Goal: Task Accomplishment & Management: Use online tool/utility

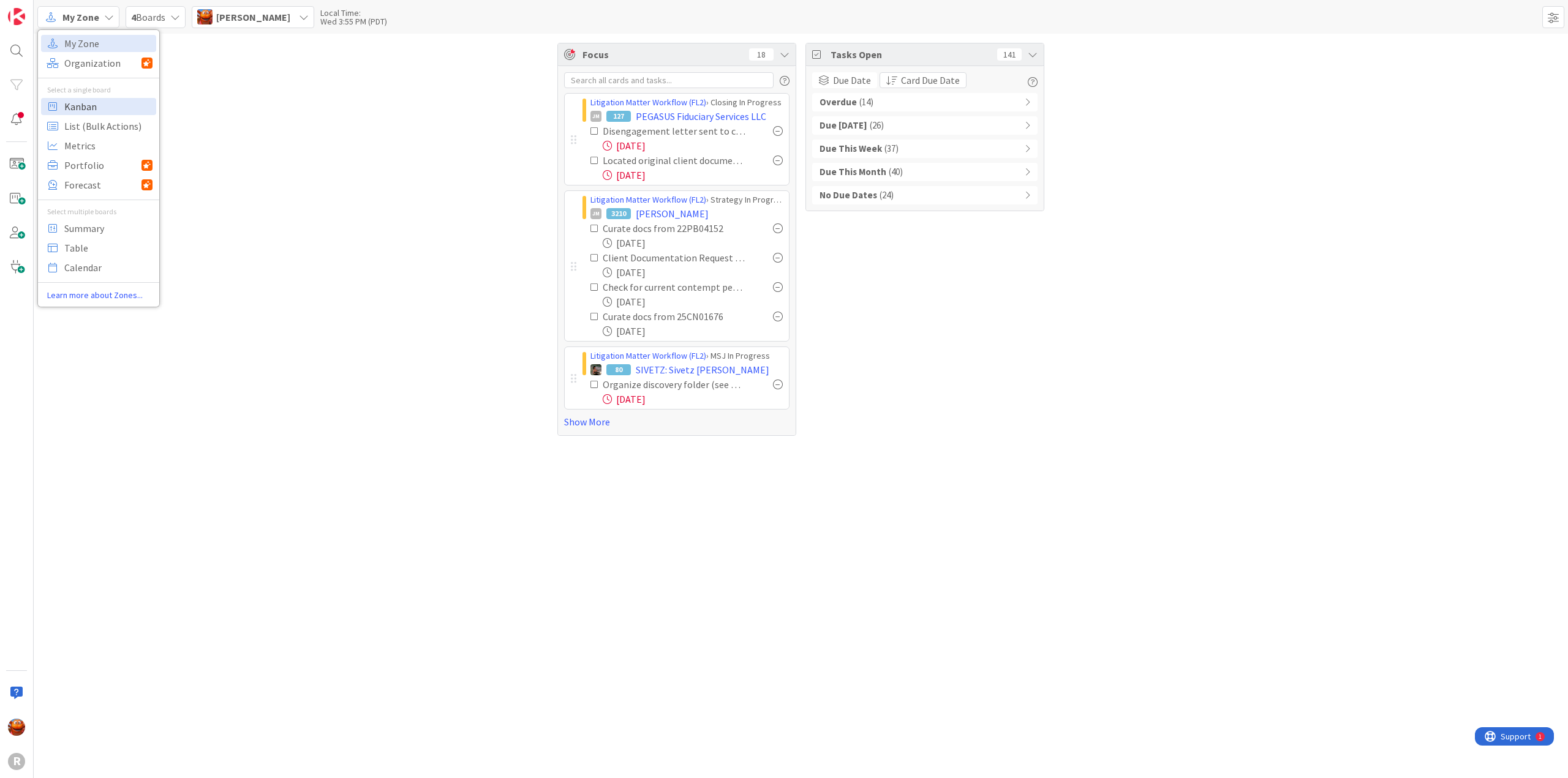
click at [94, 107] on span "Kanban" at bounding box center [109, 106] width 88 height 18
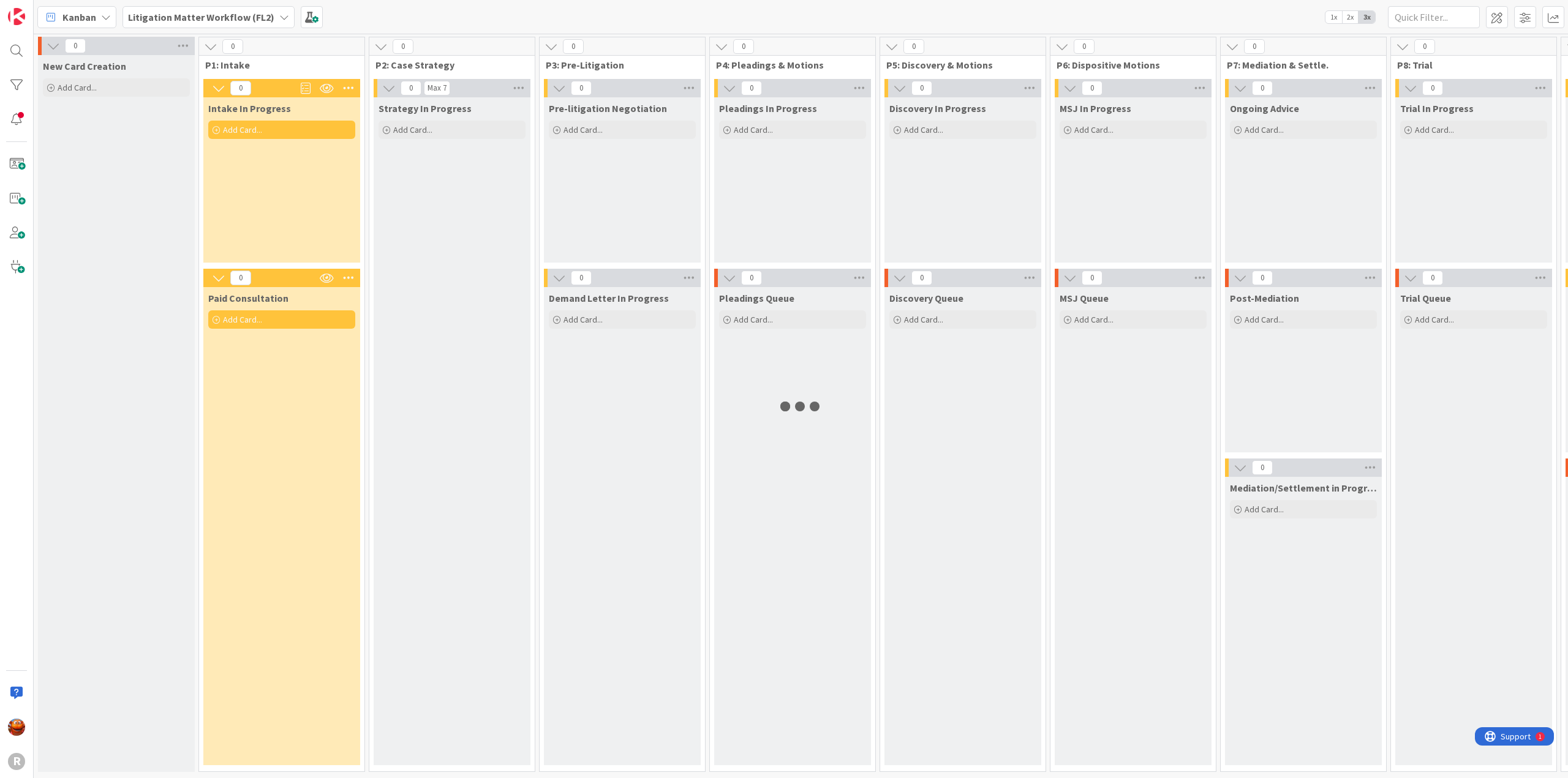
click at [195, 17] on b "Litigation Matter Workflow (FL2)" at bounding box center [201, 17] width 146 height 13
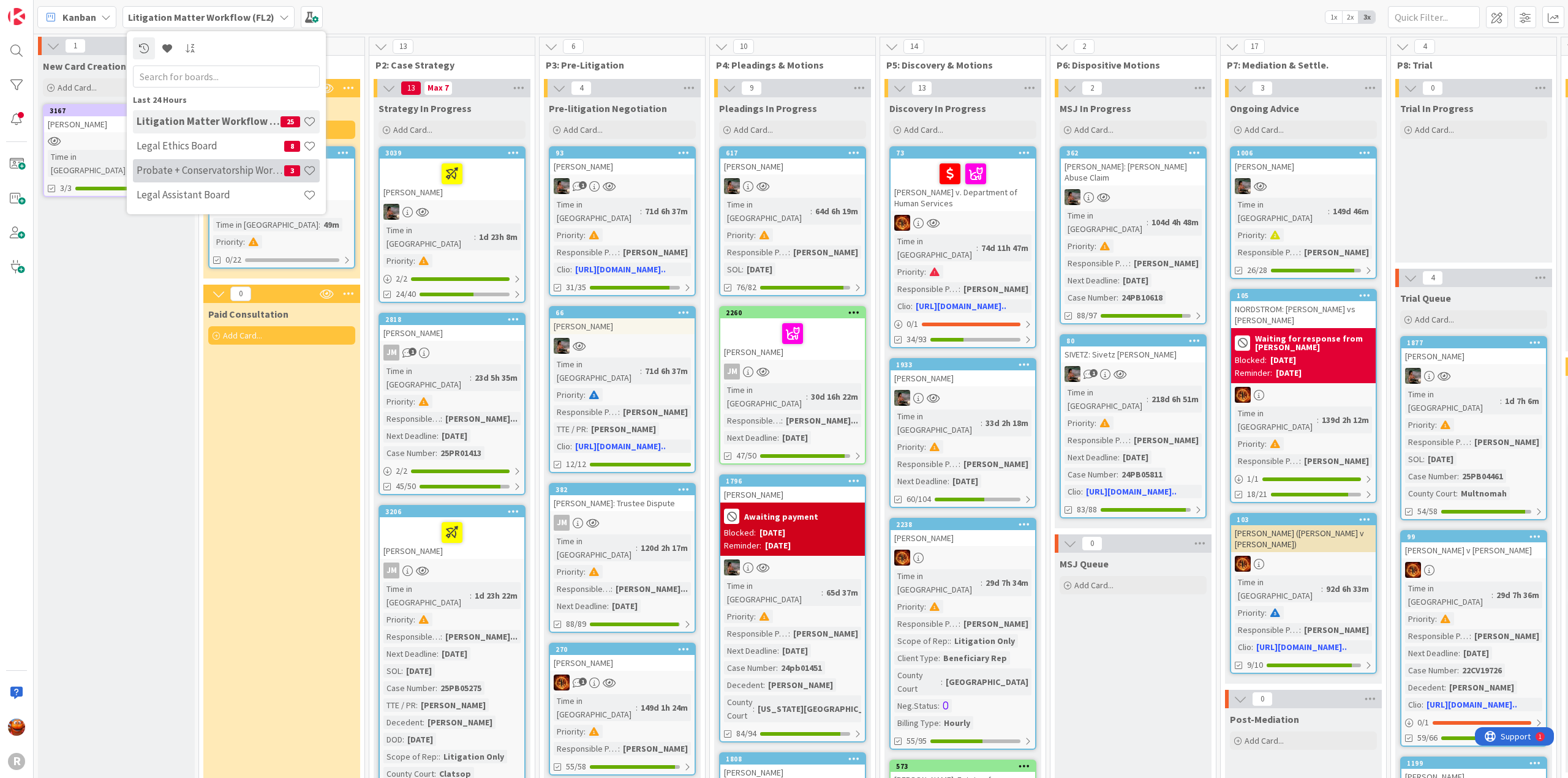
click at [206, 170] on h4 "Probate + Conservatorship Workflow (FL2)" at bounding box center [211, 171] width 148 height 13
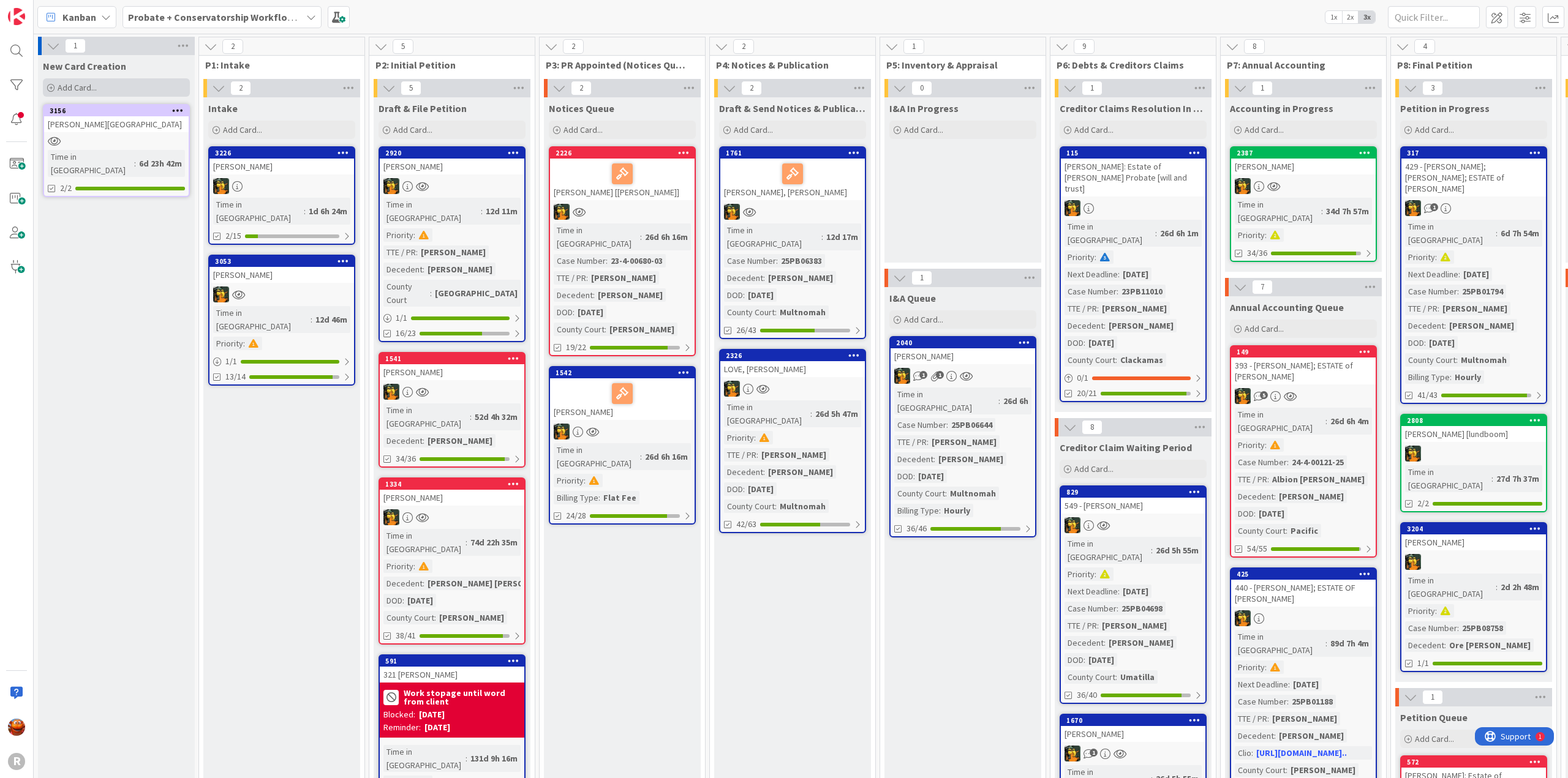
click at [83, 89] on span "Add Card..." at bounding box center [77, 87] width 39 height 11
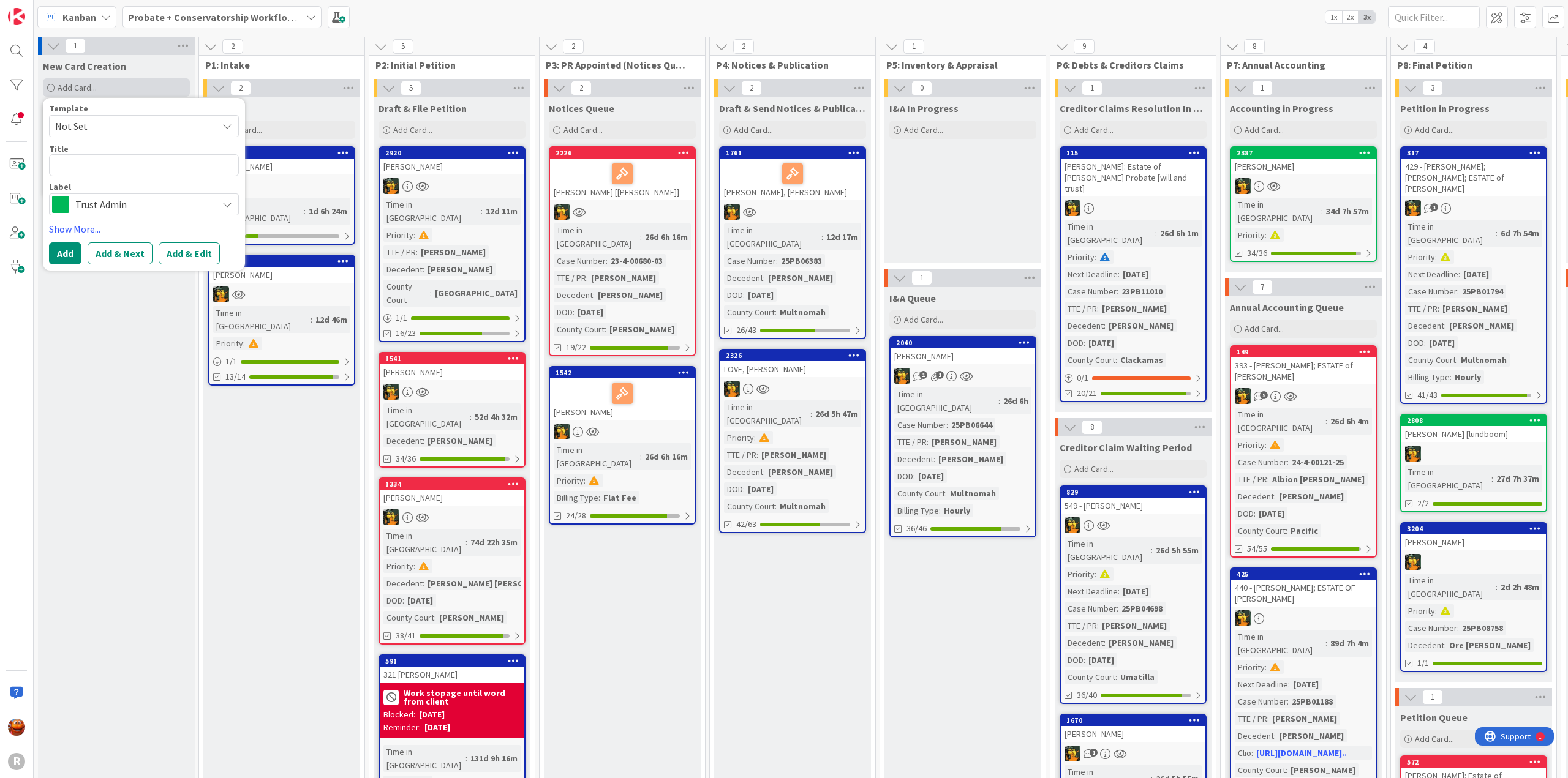
type textarea "x"
type textarea "G"
type textarea "x"
type textarea "GI"
type textarea "x"
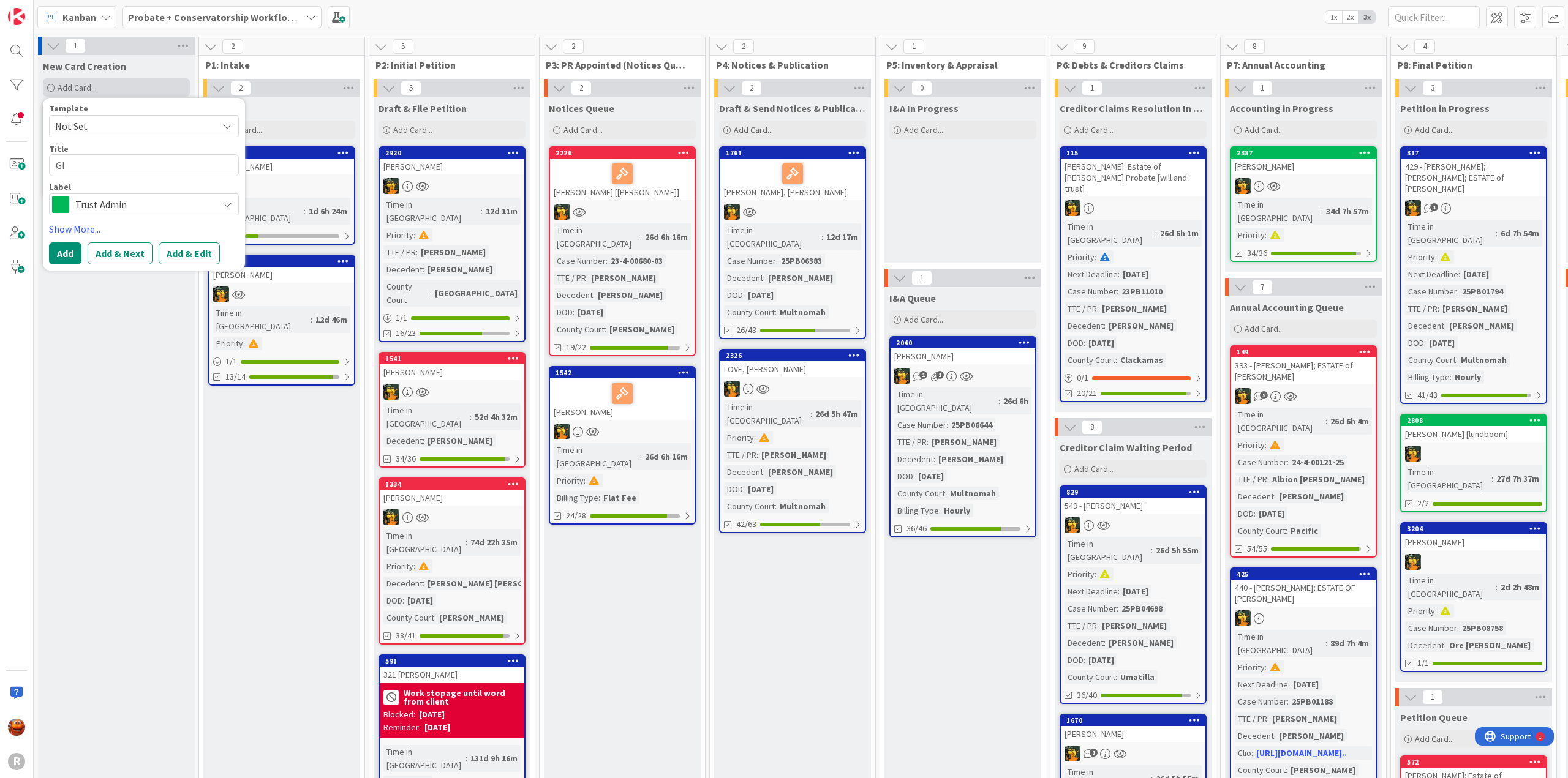
type textarea "GIR"
type textarea "x"
type textarea "GIRA"
type textarea "x"
type textarea "GIRAR"
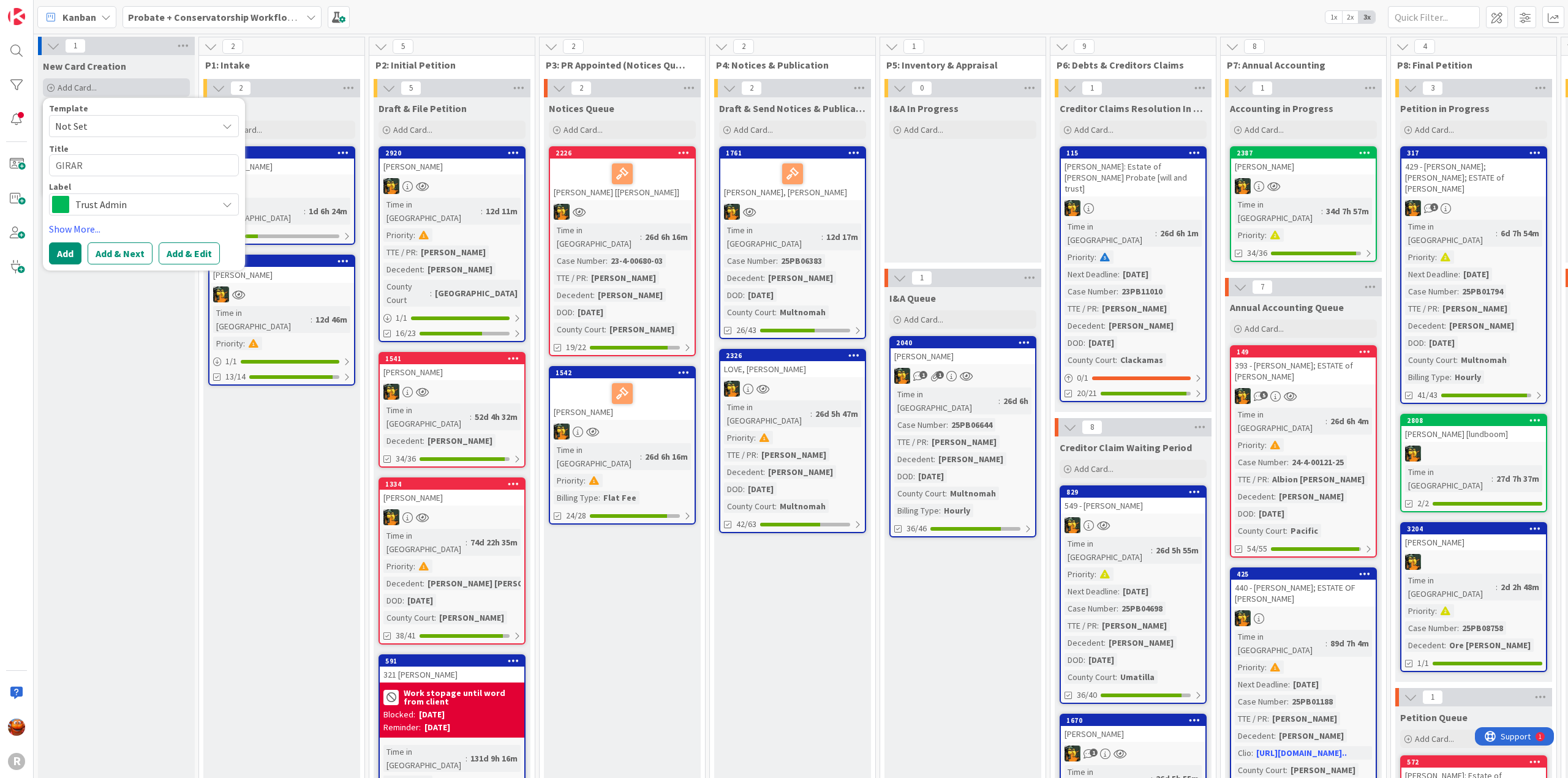
type textarea "x"
type textarea "[PERSON_NAME]"
type textarea "x"
type textarea "[PERSON_NAME],"
type textarea "x"
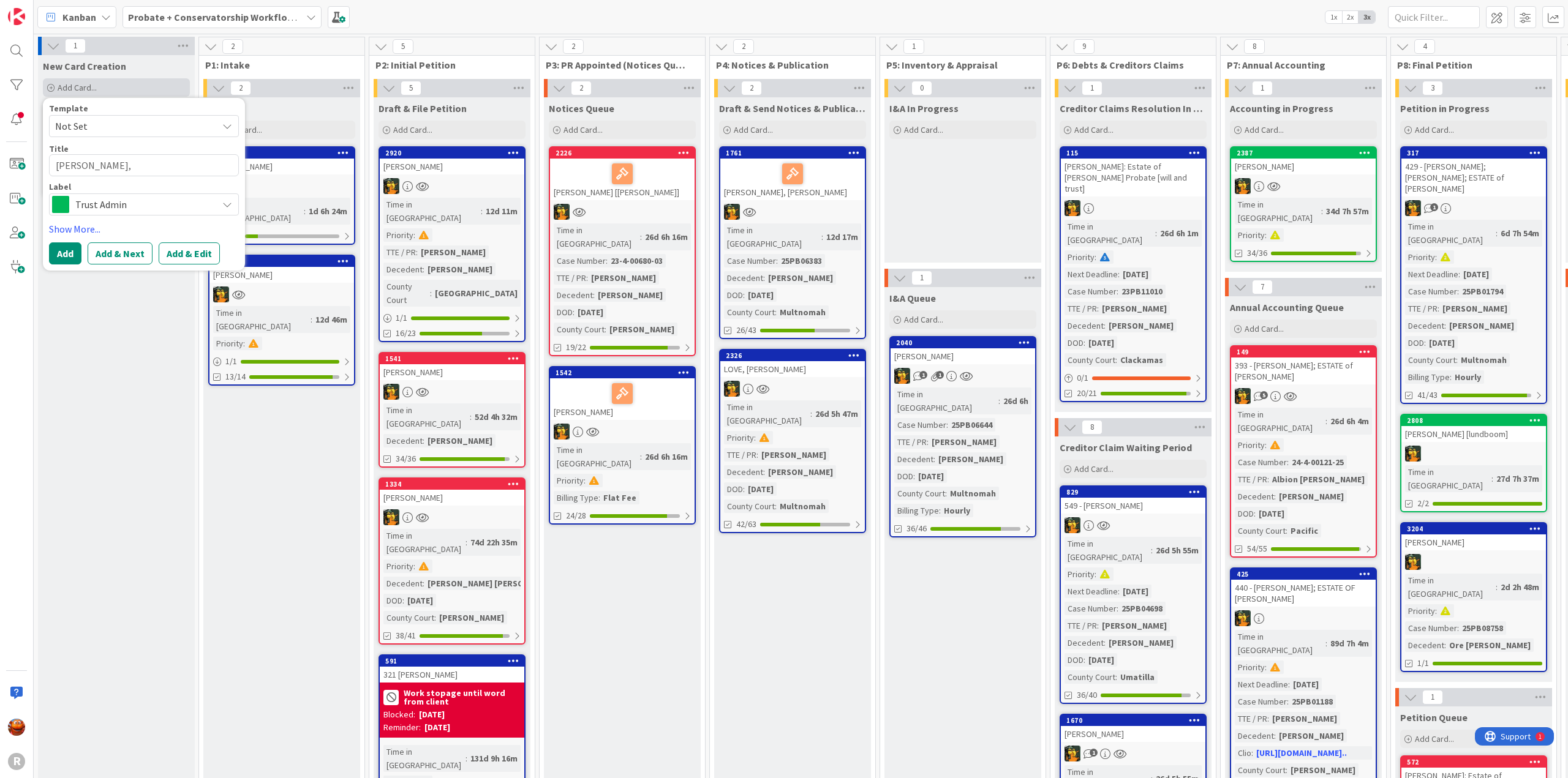
type textarea "[PERSON_NAME],"
type textarea "x"
type textarea "[PERSON_NAME]"
type textarea "x"
type textarea "[PERSON_NAME]"
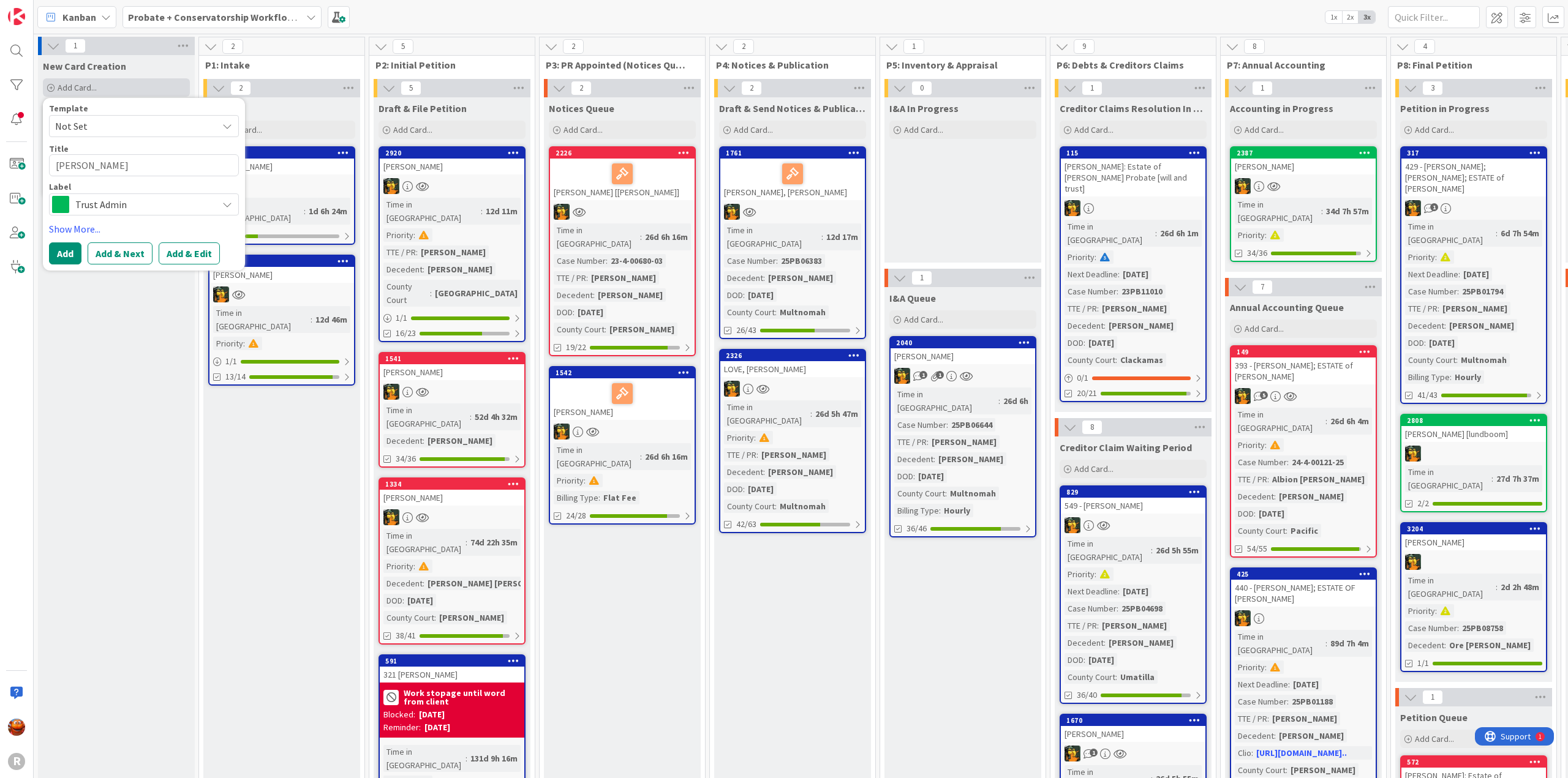
type textarea "x"
type textarea "[PERSON_NAME]"
type textarea "x"
type textarea "[PERSON_NAME]"
type textarea "x"
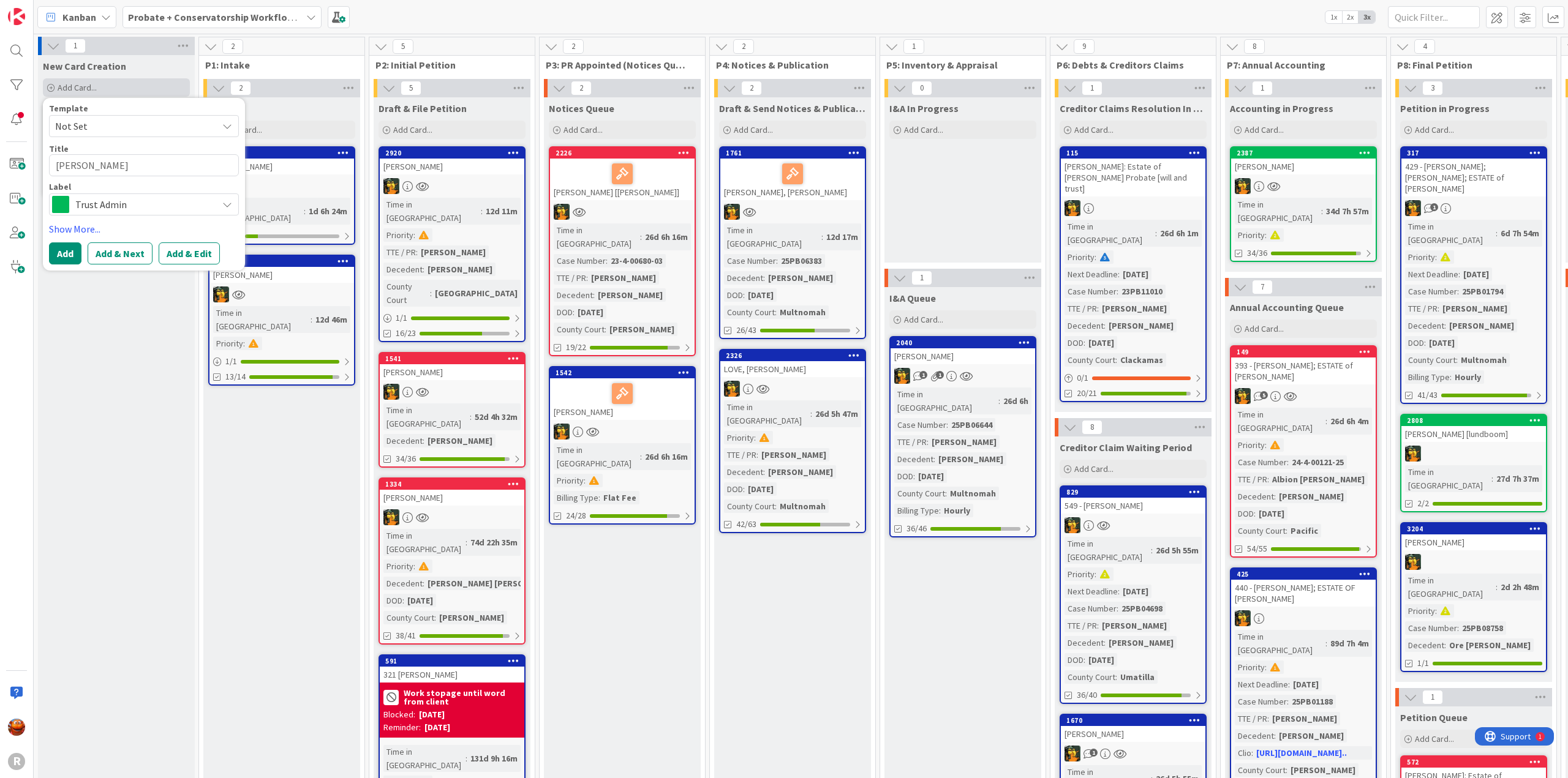
type textarea "[PERSON_NAME]"
type textarea "x"
type textarea "[PERSON_NAME]"
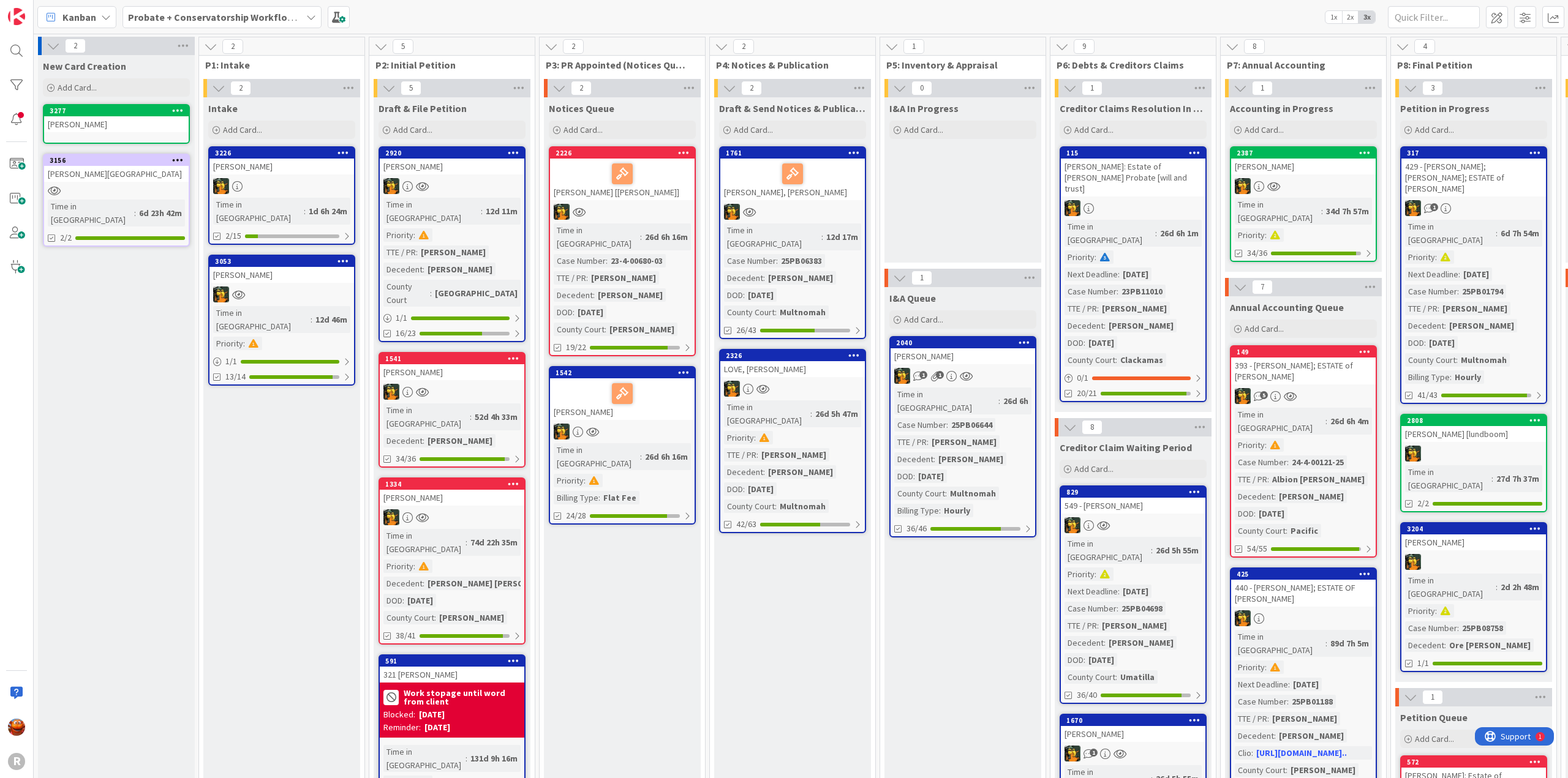
click at [87, 120] on div "[PERSON_NAME]" at bounding box center [116, 124] width 145 height 16
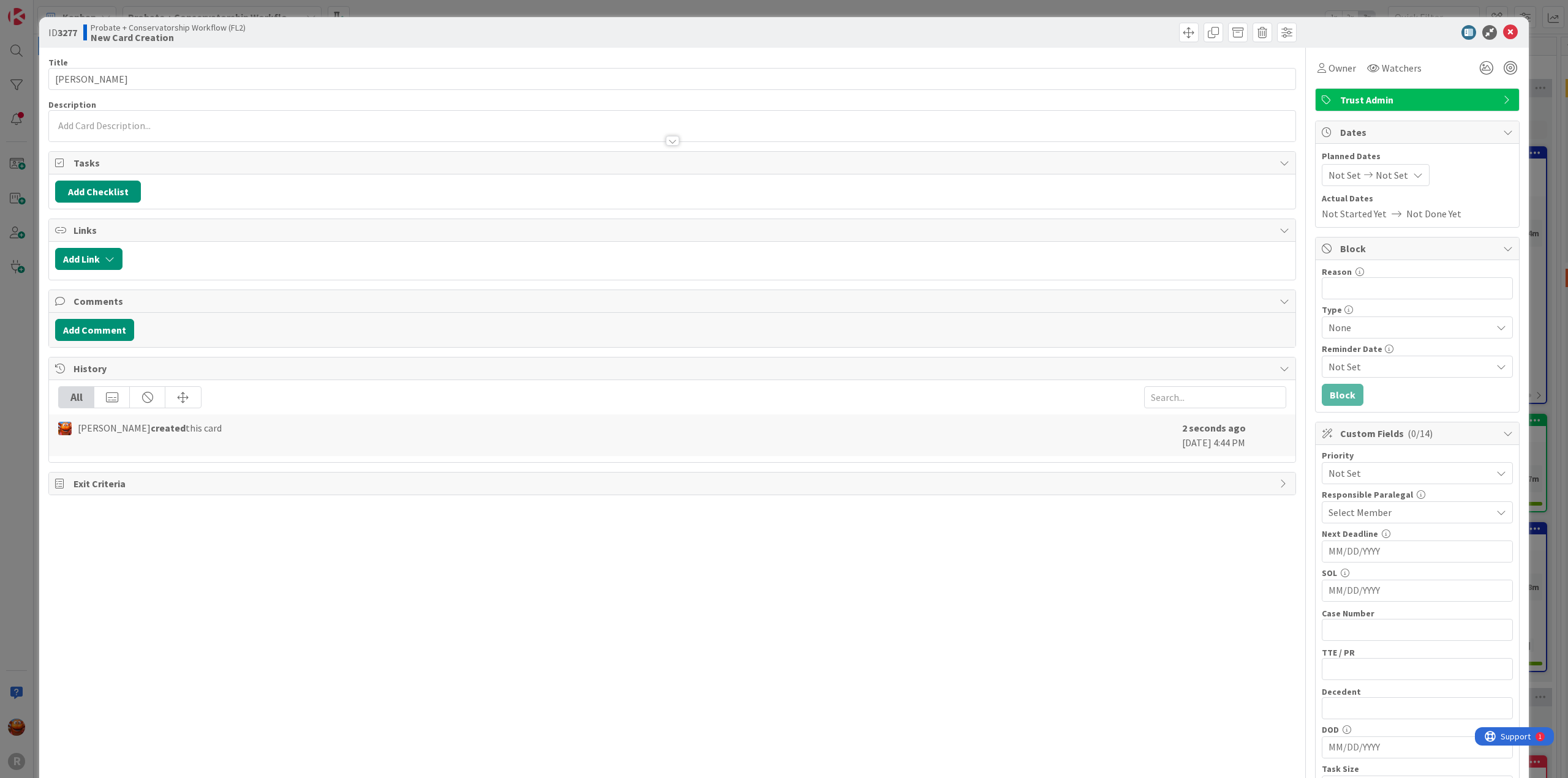
click at [1409, 93] on span "Trust Admin" at bounding box center [1418, 100] width 156 height 15
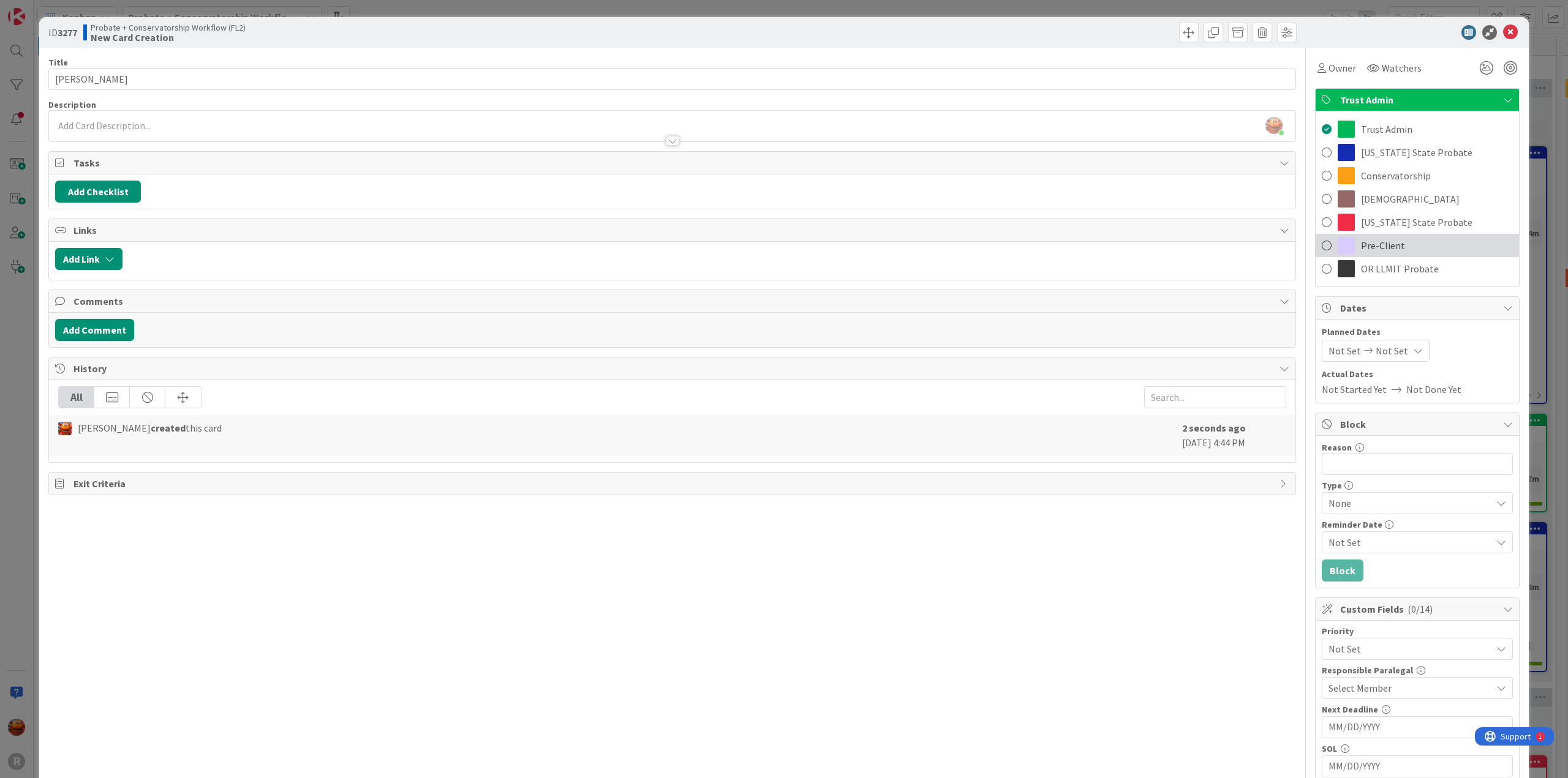
click at [1382, 234] on div "Pre-Client" at bounding box center [1417, 246] width 204 height 24
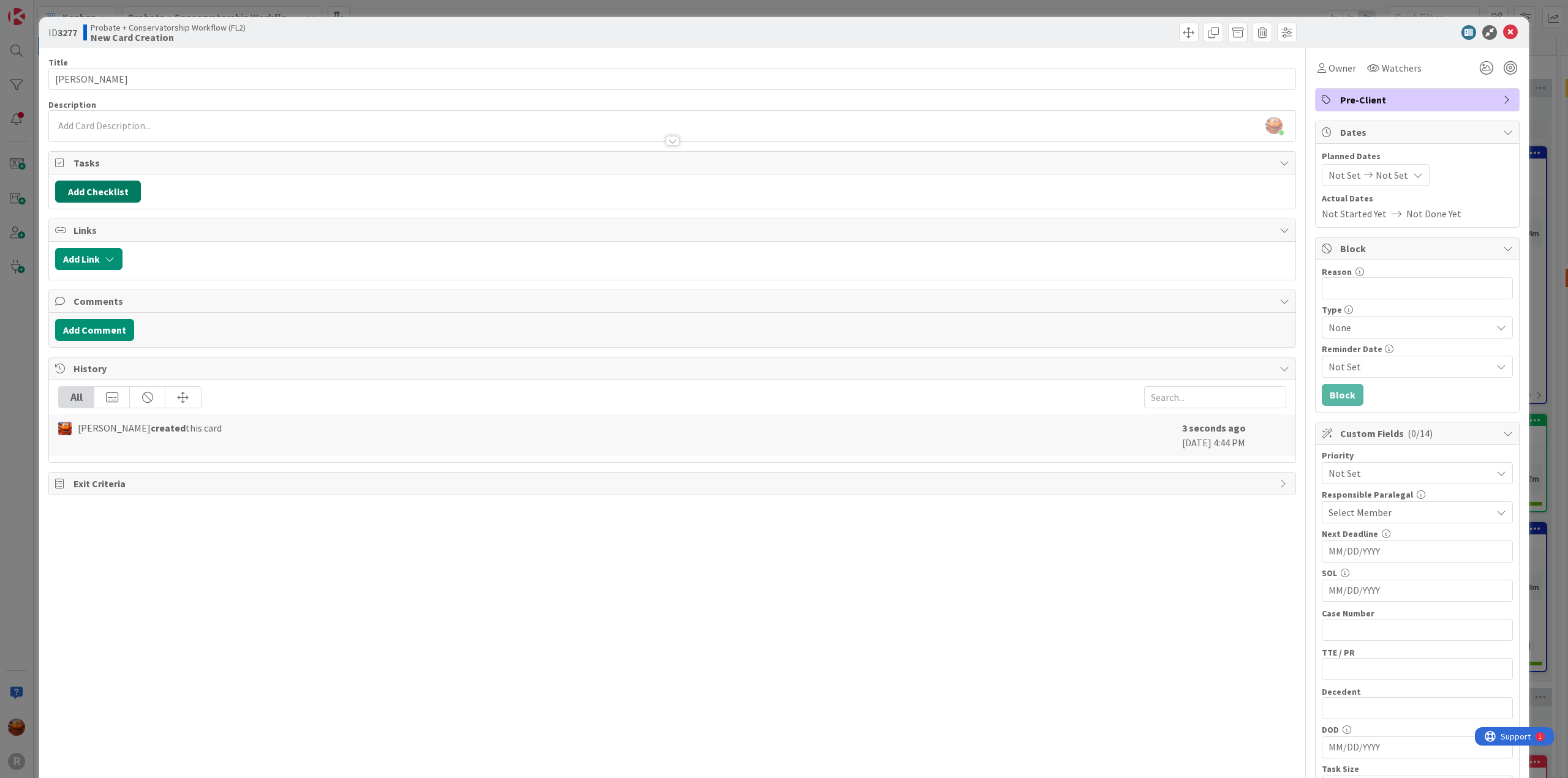
click at [68, 190] on button "Add Checklist" at bounding box center [98, 192] width 86 height 22
click at [84, 295] on link "Load template" at bounding box center [92, 301] width 62 height 13
click at [90, 195] on button "Add Checklist" at bounding box center [98, 192] width 86 height 22
click at [96, 195] on button "Add Checklist" at bounding box center [98, 192] width 86 height 22
click at [83, 267] on button "Add" at bounding box center [77, 278] width 32 height 22
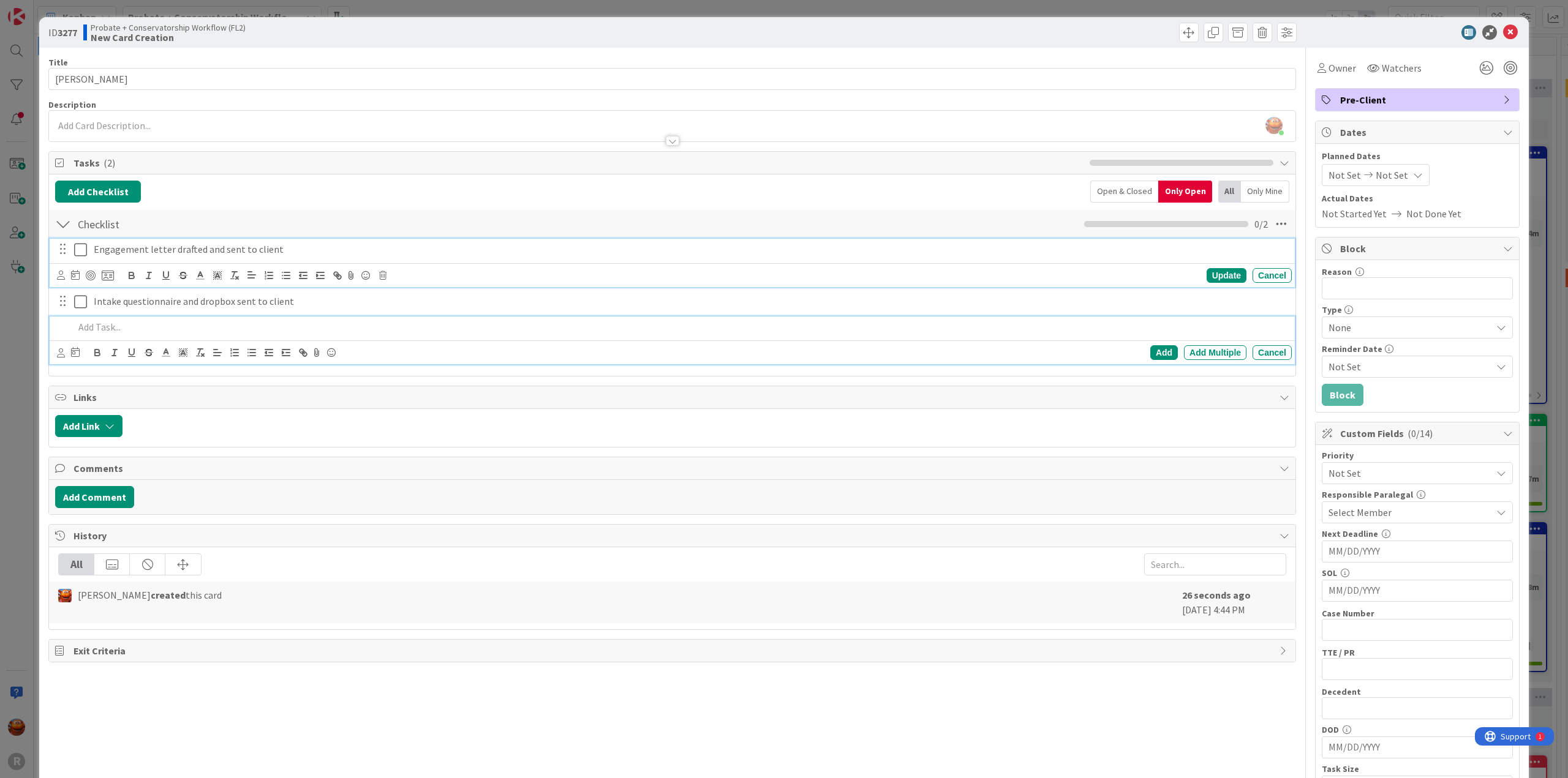
click at [152, 253] on p "Engagement letter drafted and sent to client" at bounding box center [690, 249] width 1193 height 14
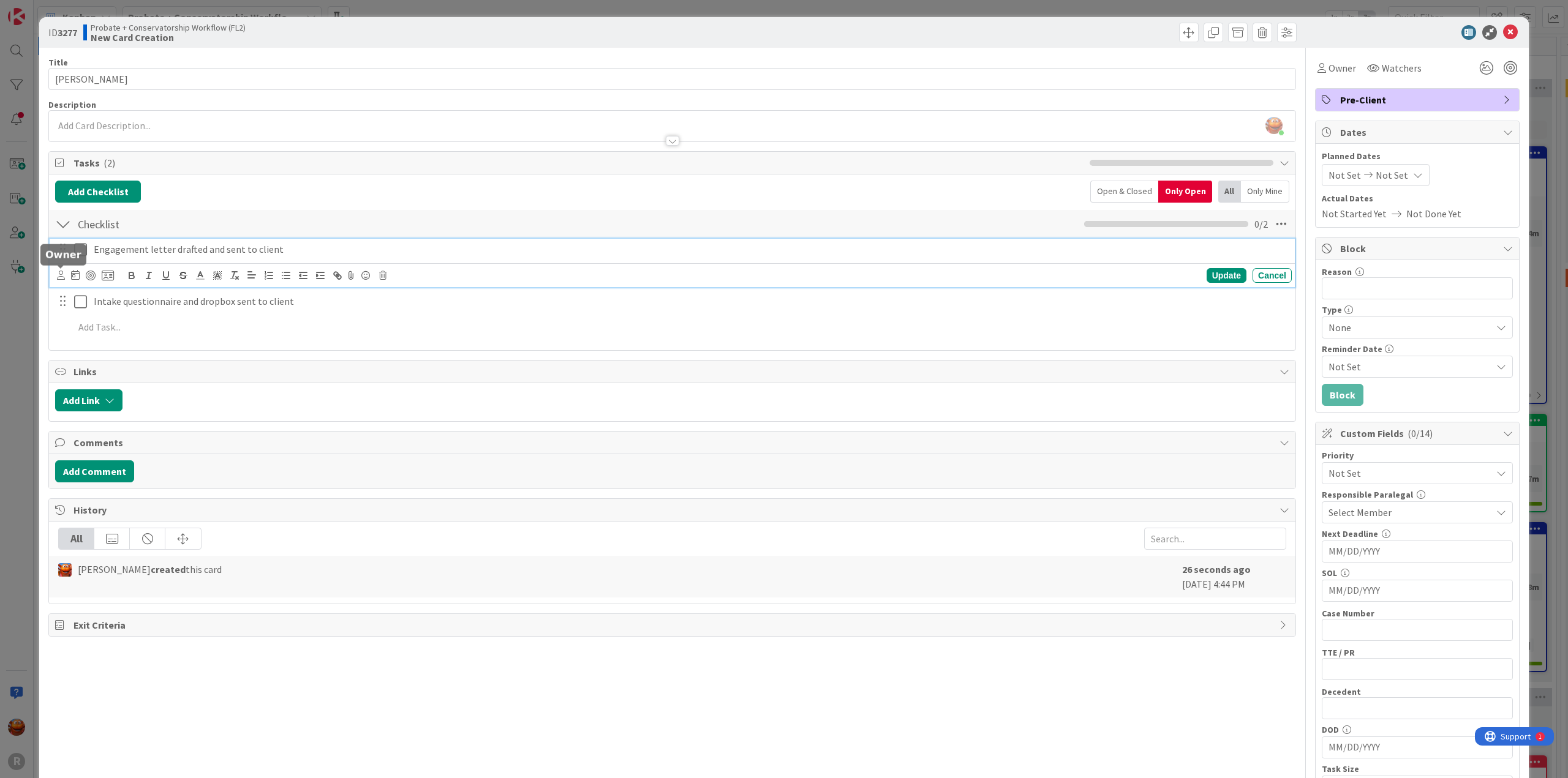
click at [58, 277] on icon at bounding box center [61, 275] width 8 height 9
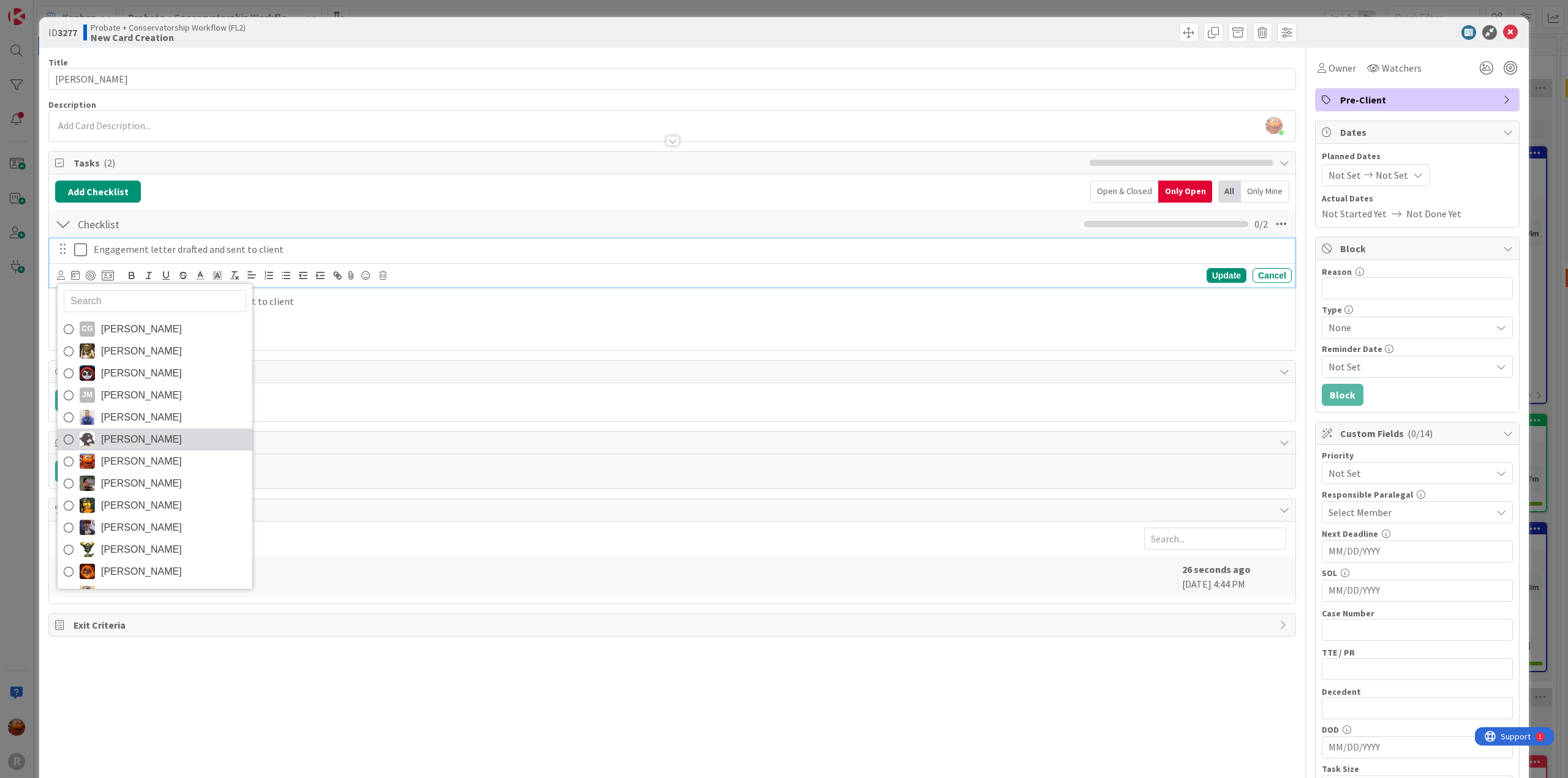
click at [137, 447] on link "[PERSON_NAME]" at bounding box center [155, 439] width 195 height 22
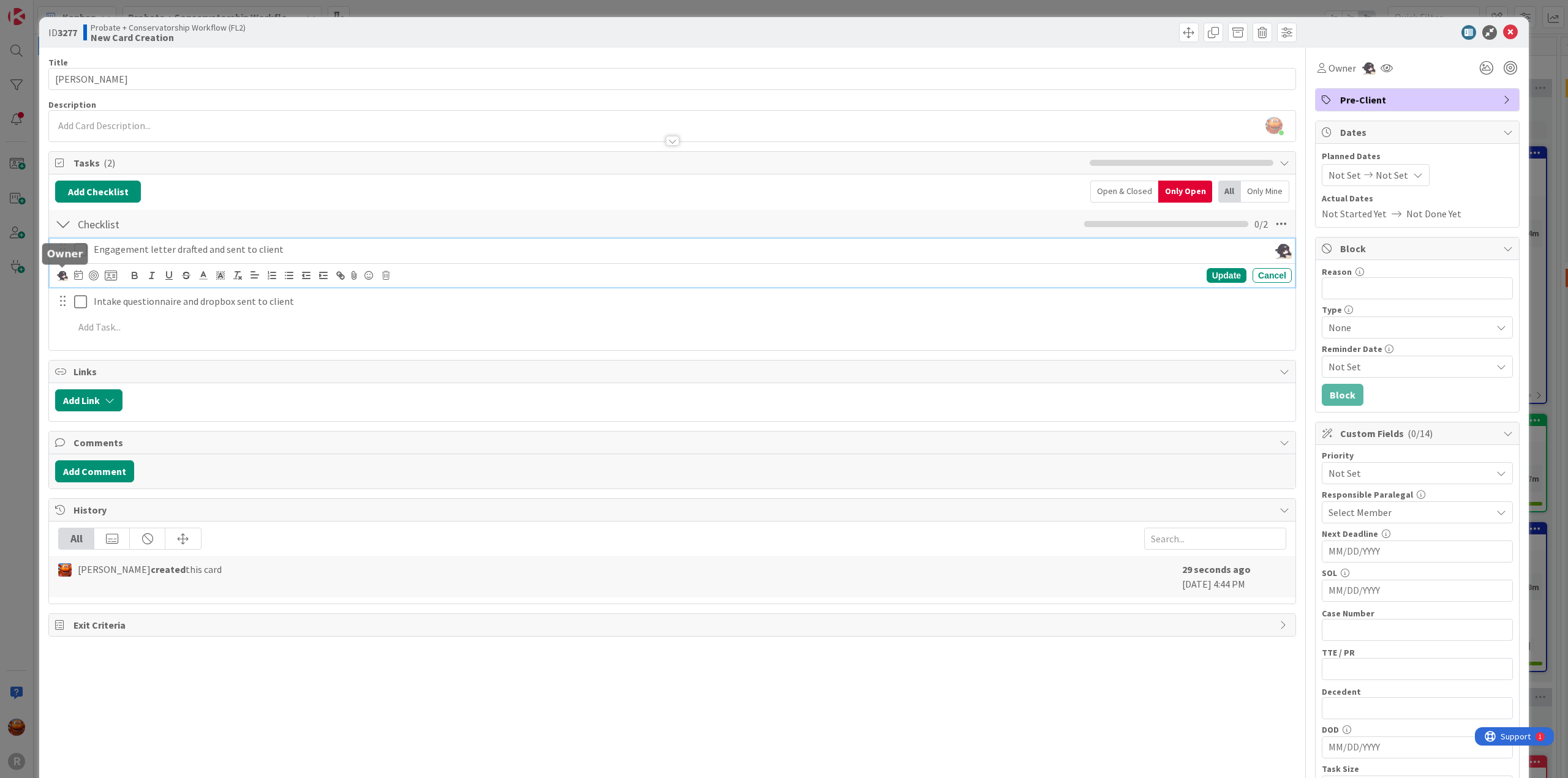
click at [59, 273] on img at bounding box center [62, 276] width 11 height 11
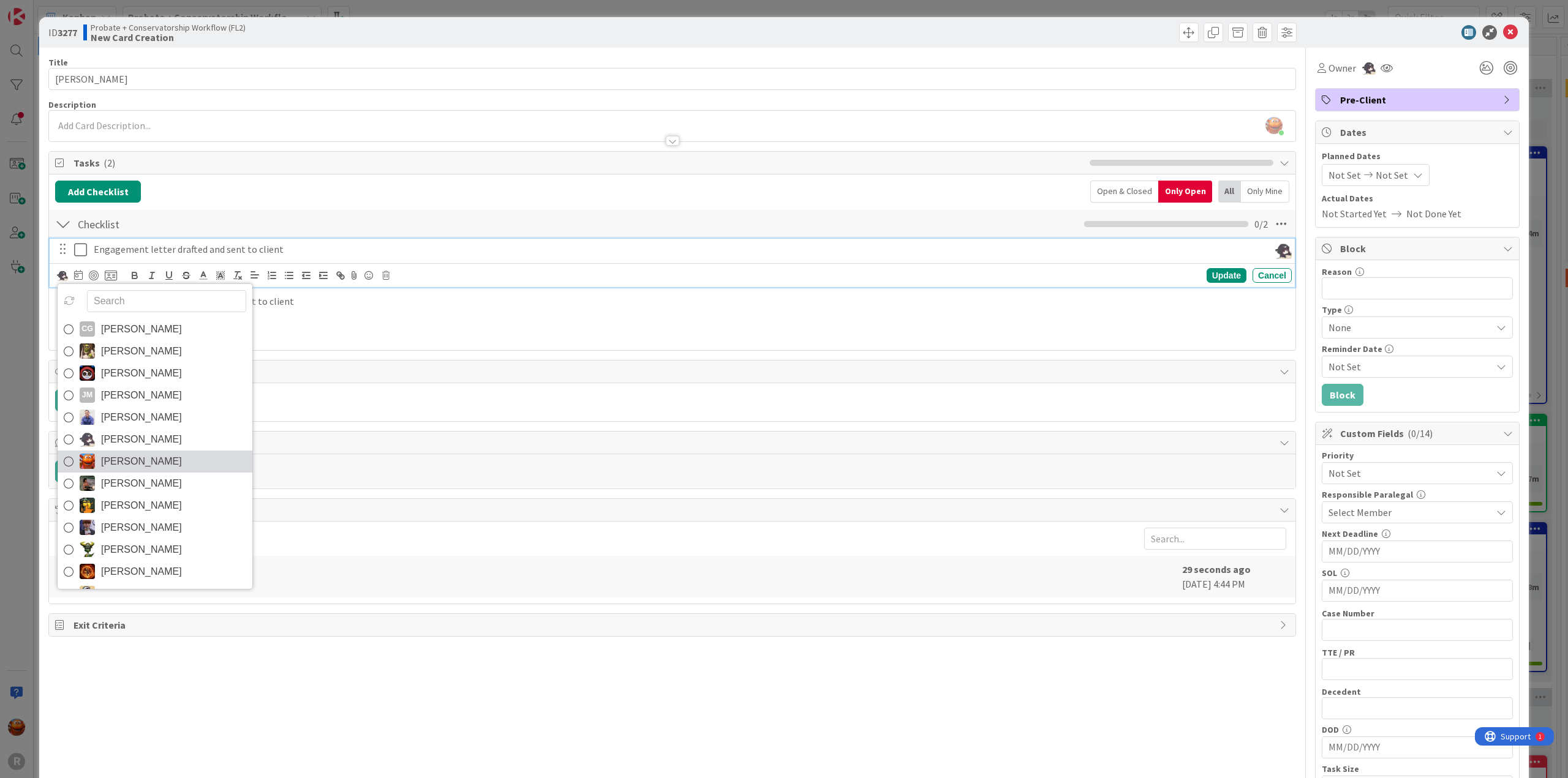
click at [120, 455] on span "[PERSON_NAME]" at bounding box center [142, 461] width 81 height 18
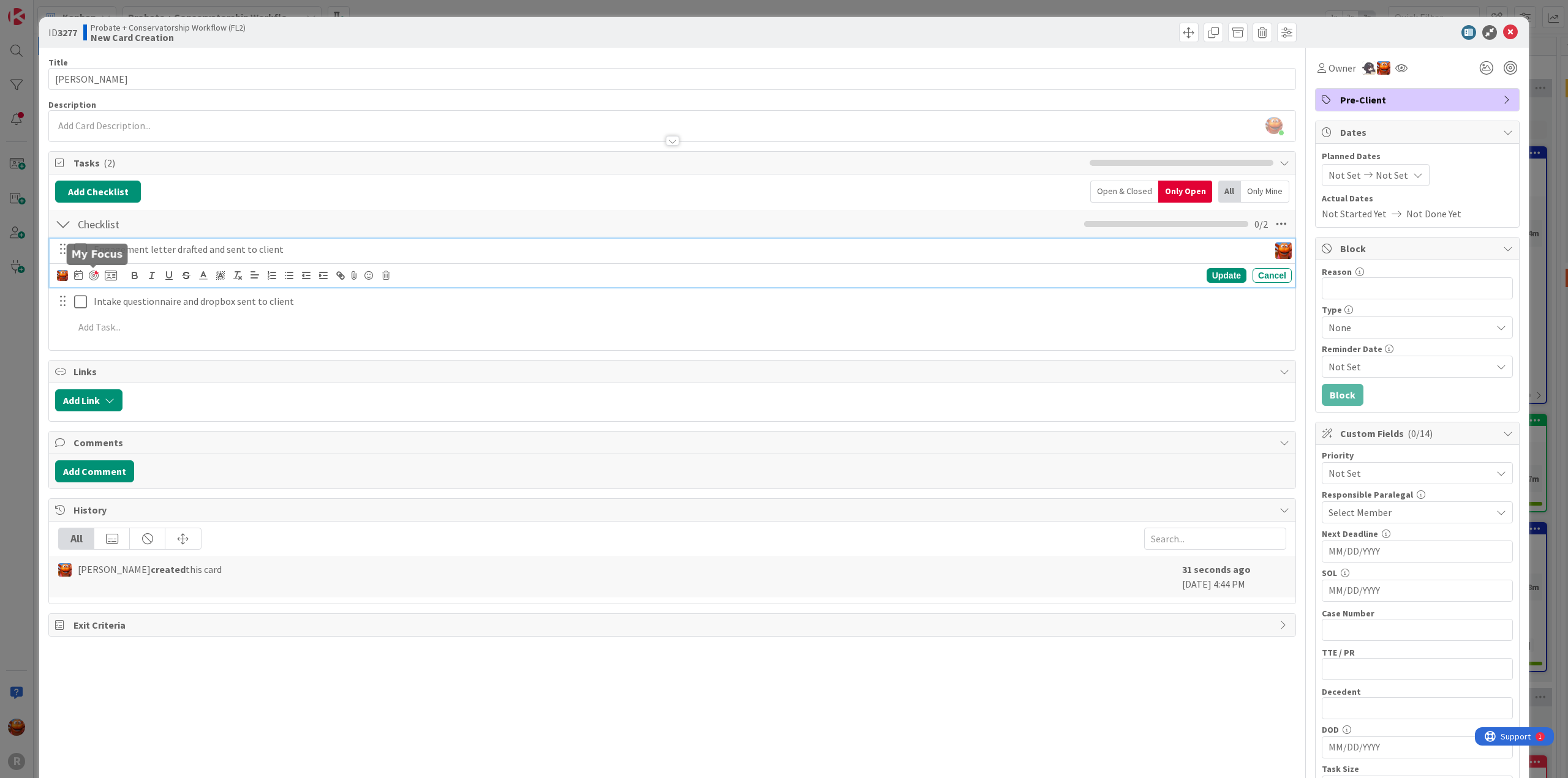
click at [92, 272] on div at bounding box center [94, 275] width 9 height 9
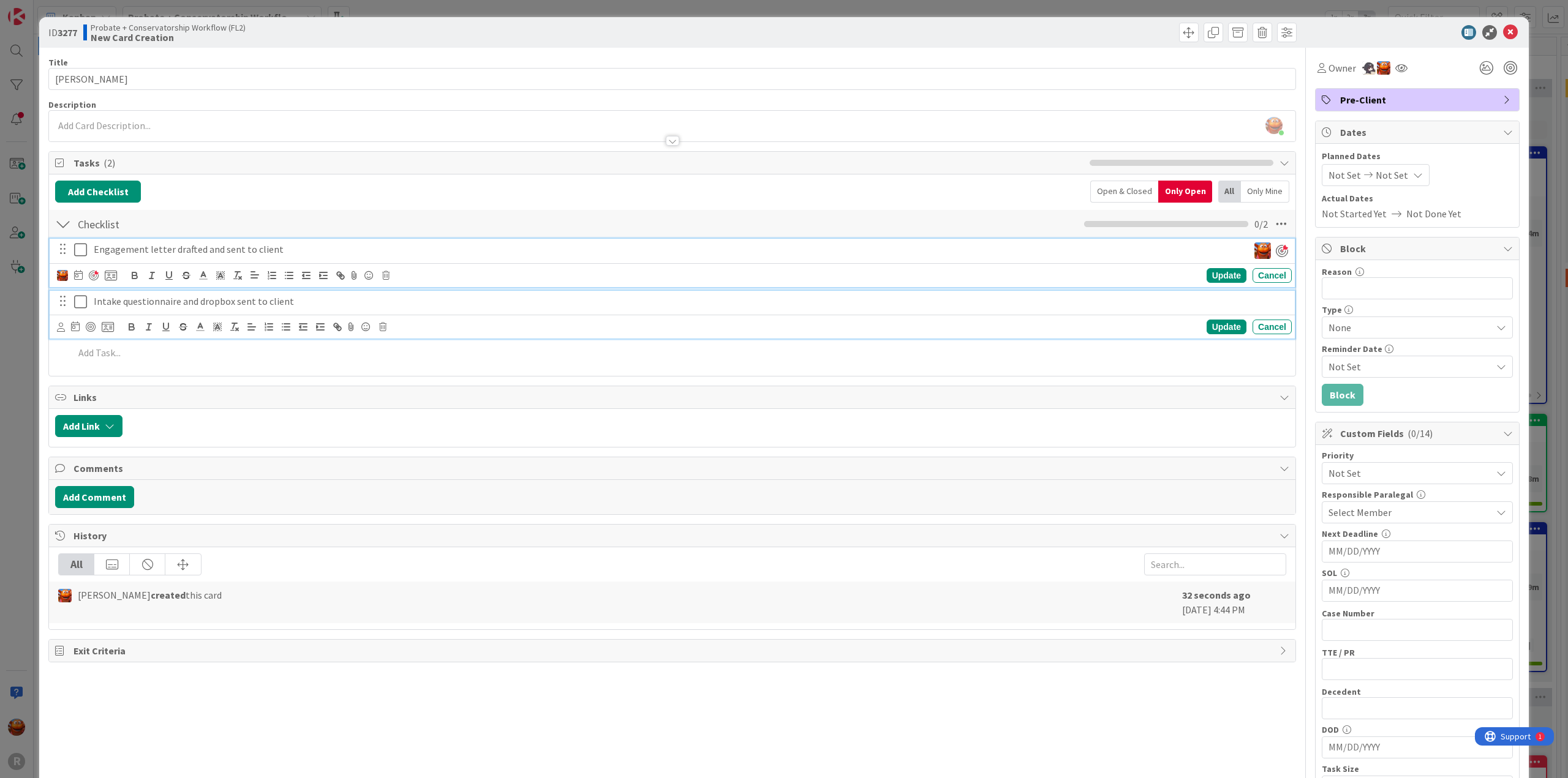
click at [104, 299] on p "Intake questionnaire and dropbox sent to client" at bounding box center [690, 302] width 1193 height 14
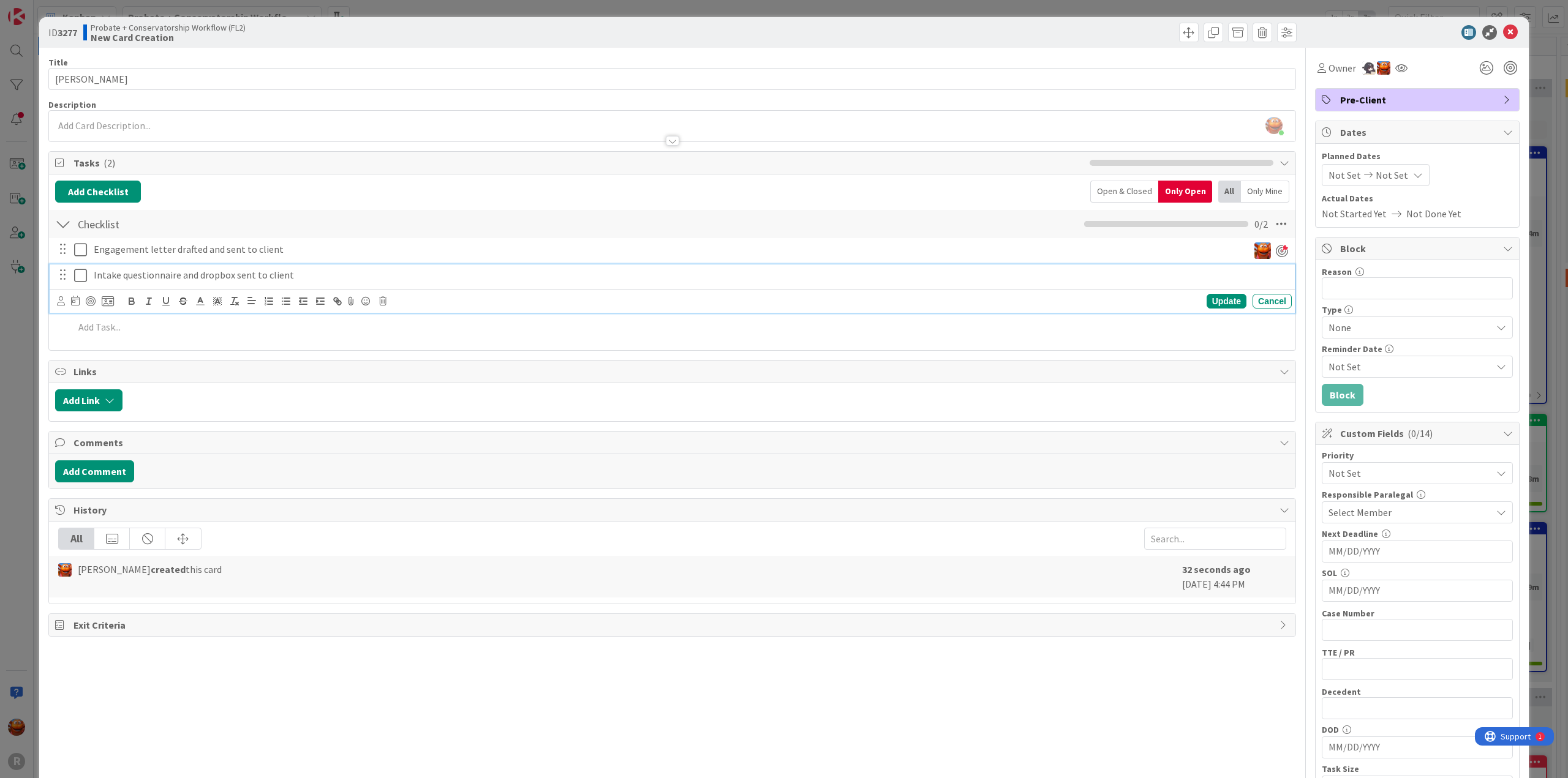
click at [53, 298] on div "Update Cancel" at bounding box center [672, 301] width 1246 height 24
click at [57, 298] on icon at bounding box center [61, 301] width 8 height 9
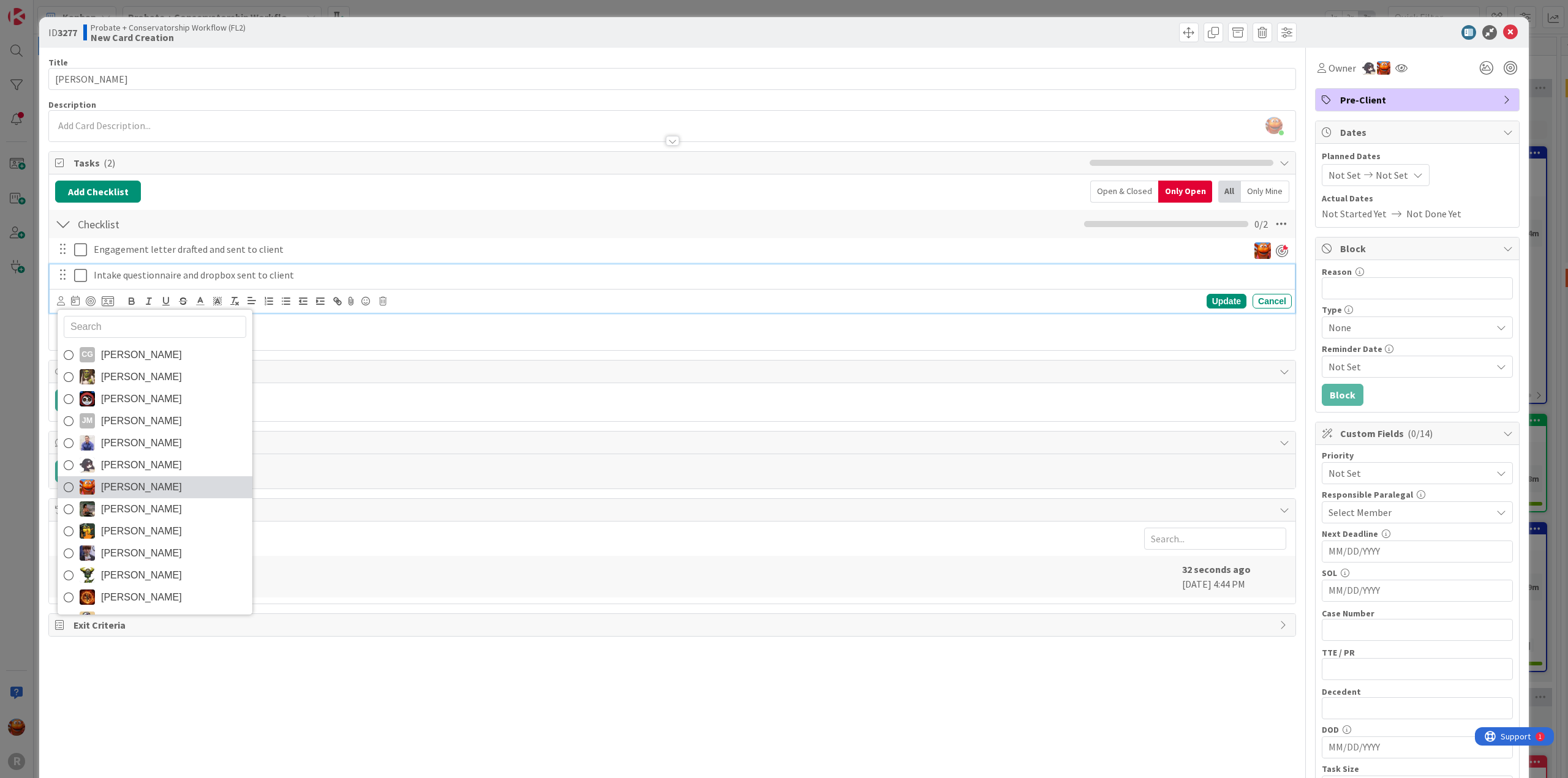
click at [140, 486] on span "[PERSON_NAME]" at bounding box center [142, 486] width 81 height 18
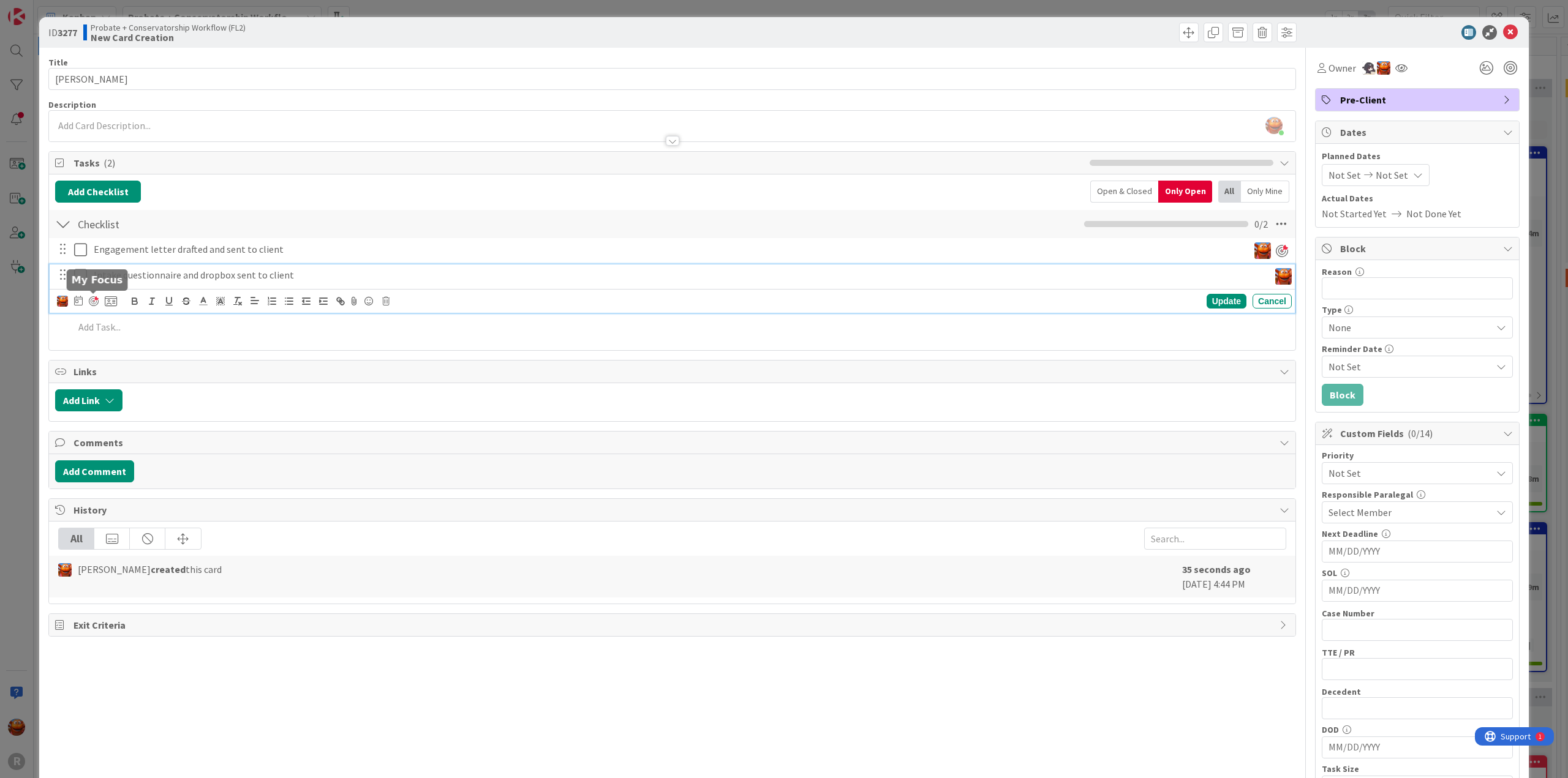
click at [92, 301] on div at bounding box center [94, 301] width 9 height 9
